Goal: Check status

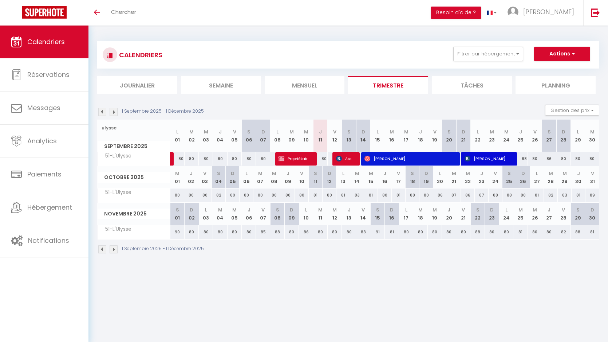
click at [115, 129] on input "ulysse" at bounding box center [134, 127] width 64 height 13
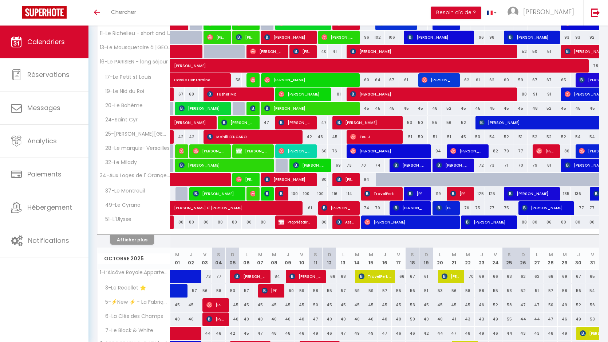
scroll to position [203, 0]
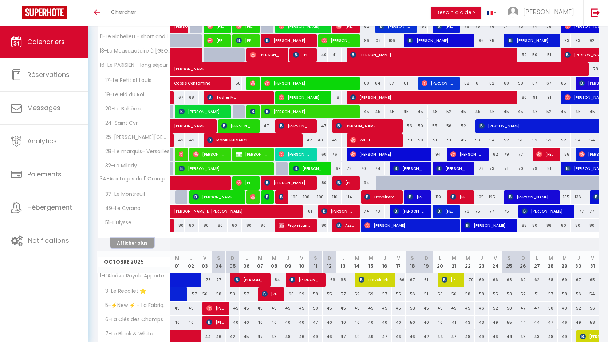
click at [145, 242] on button "Afficher plus" at bounding box center [132, 243] width 44 height 10
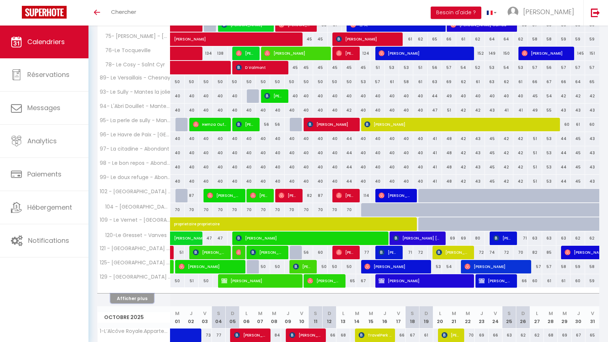
scroll to position [434, 0]
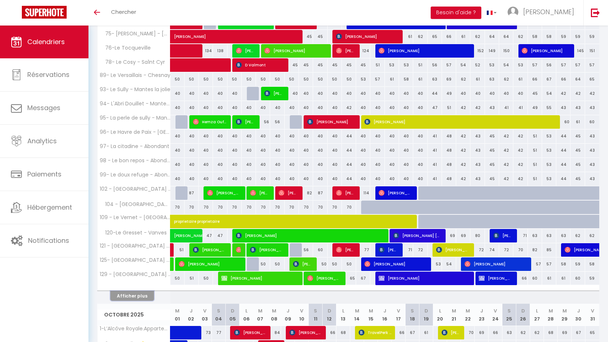
click at [119, 293] on button "Afficher plus" at bounding box center [132, 296] width 44 height 10
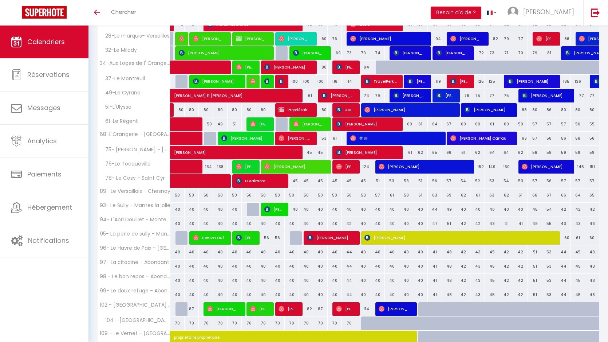
scroll to position [0, 0]
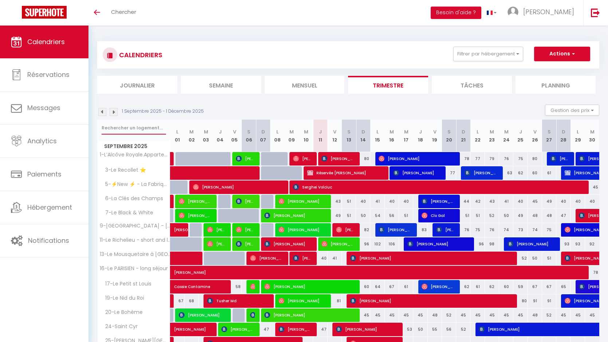
click at [134, 129] on input "text" at bounding box center [134, 127] width 64 height 13
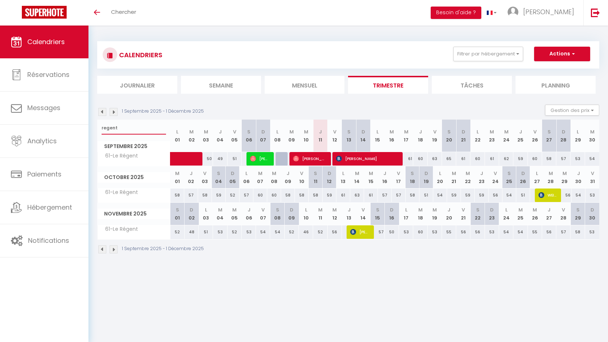
type input "regent"
click at [543, 194] on img at bounding box center [542, 195] width 6 height 6
select select "OK"
select select "KO"
select select "0"
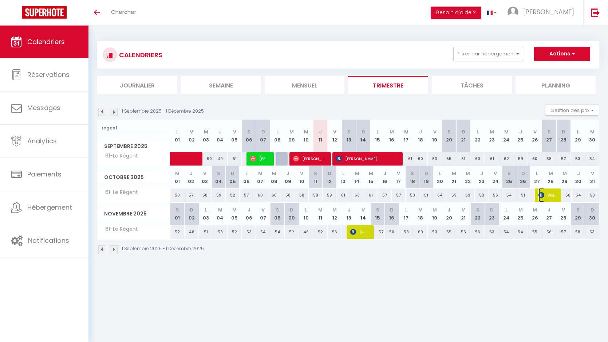
select select "0"
select select "1"
select select
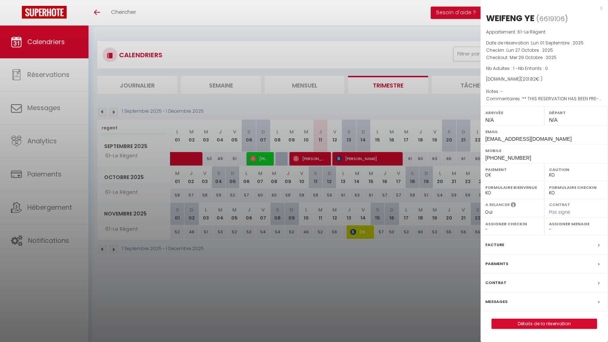
click at [448, 208] on div at bounding box center [304, 171] width 608 height 342
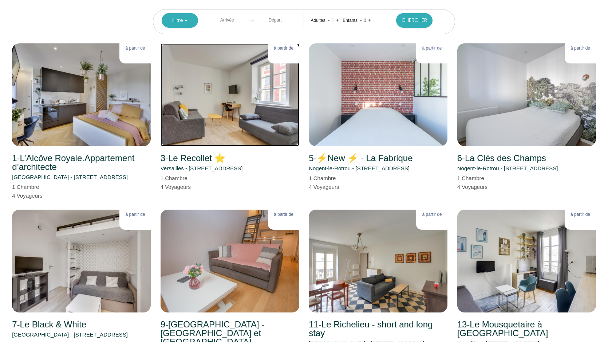
click at [166, 132] on img at bounding box center [230, 94] width 139 height 103
click at [119, 24] on div "Filtre Nogent le Rotrou [GEOGRAPHIC_DATA] Clichy- [GEOGRAPHIC_DATA] [GEOGRAPHIC…" at bounding box center [304, 17] width 594 height 34
